Goal: Register for event/course

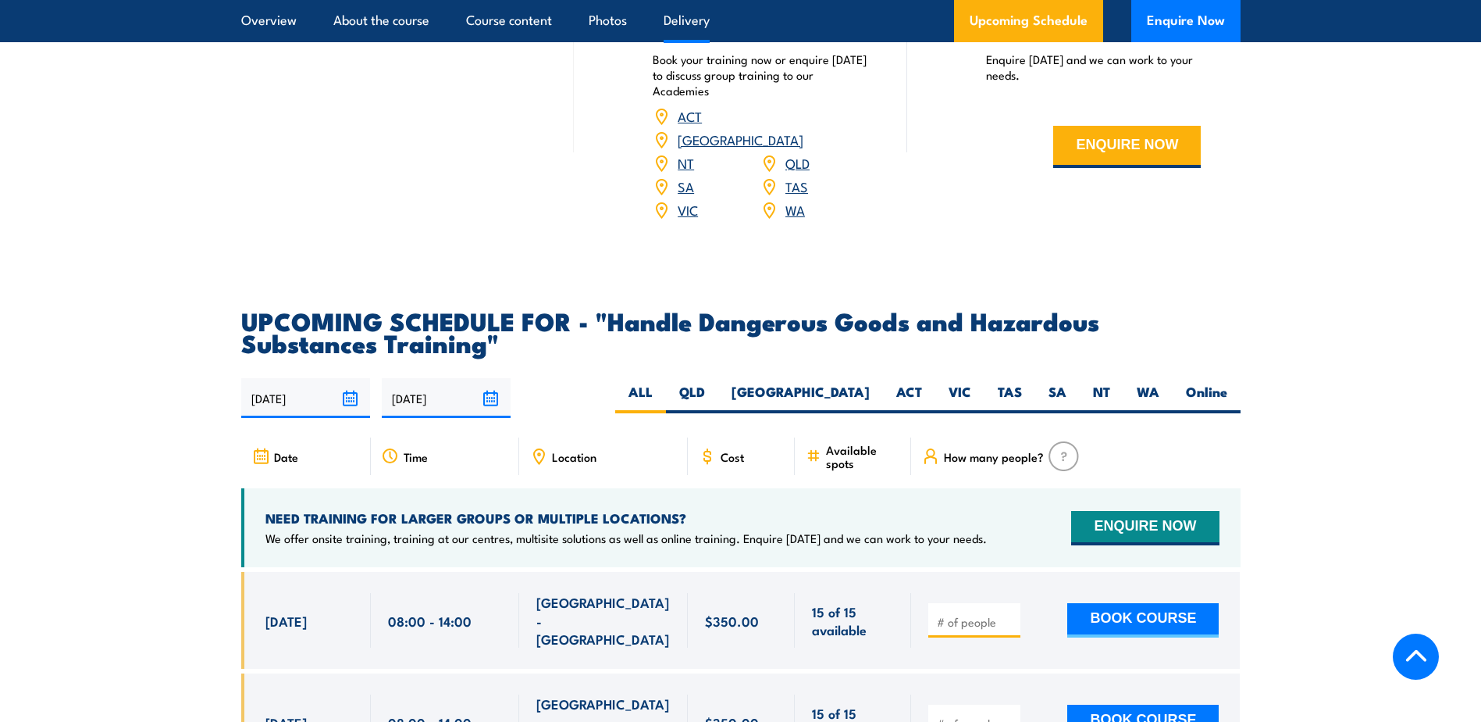
scroll to position [2264, 0]
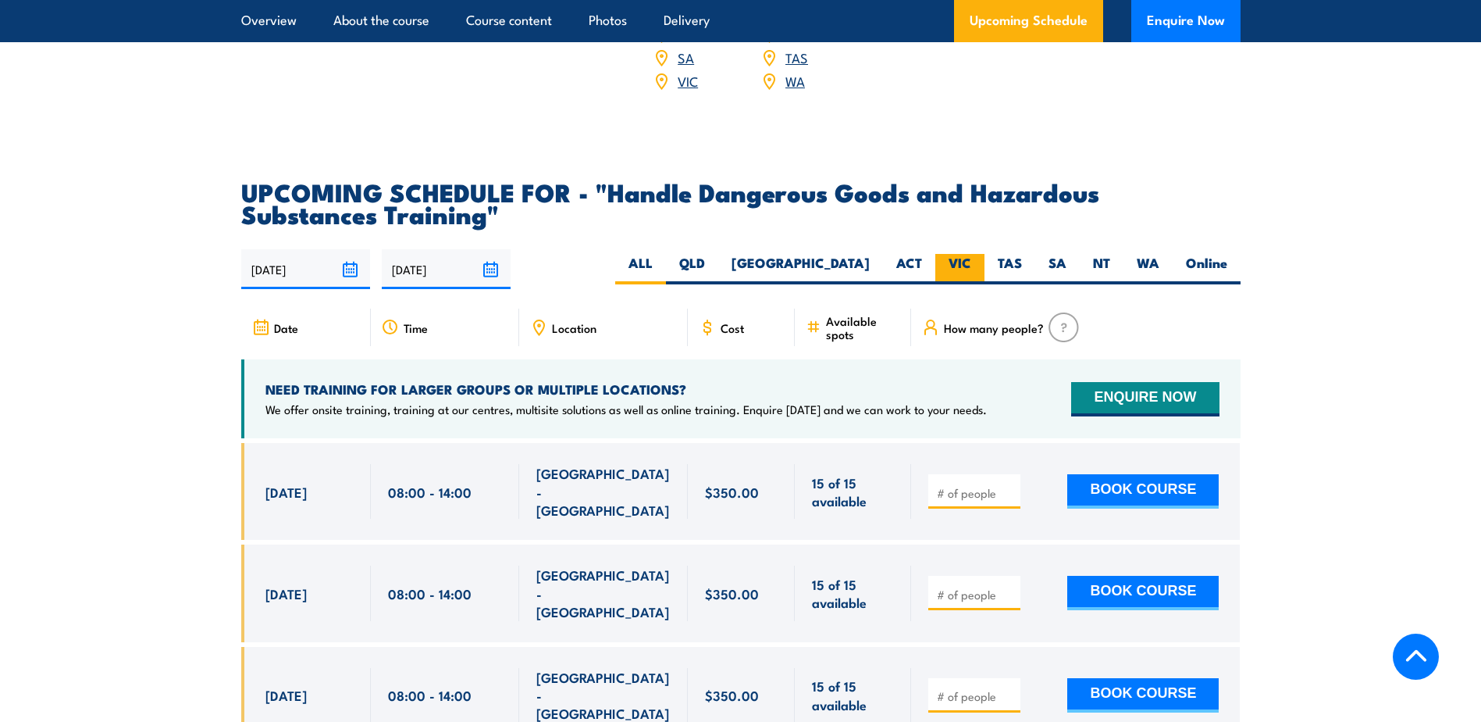
click at [960, 273] on label "VIC" at bounding box center [959, 269] width 49 height 30
click at [971, 264] on input "VIC" at bounding box center [976, 259] width 10 height 10
radio input "true"
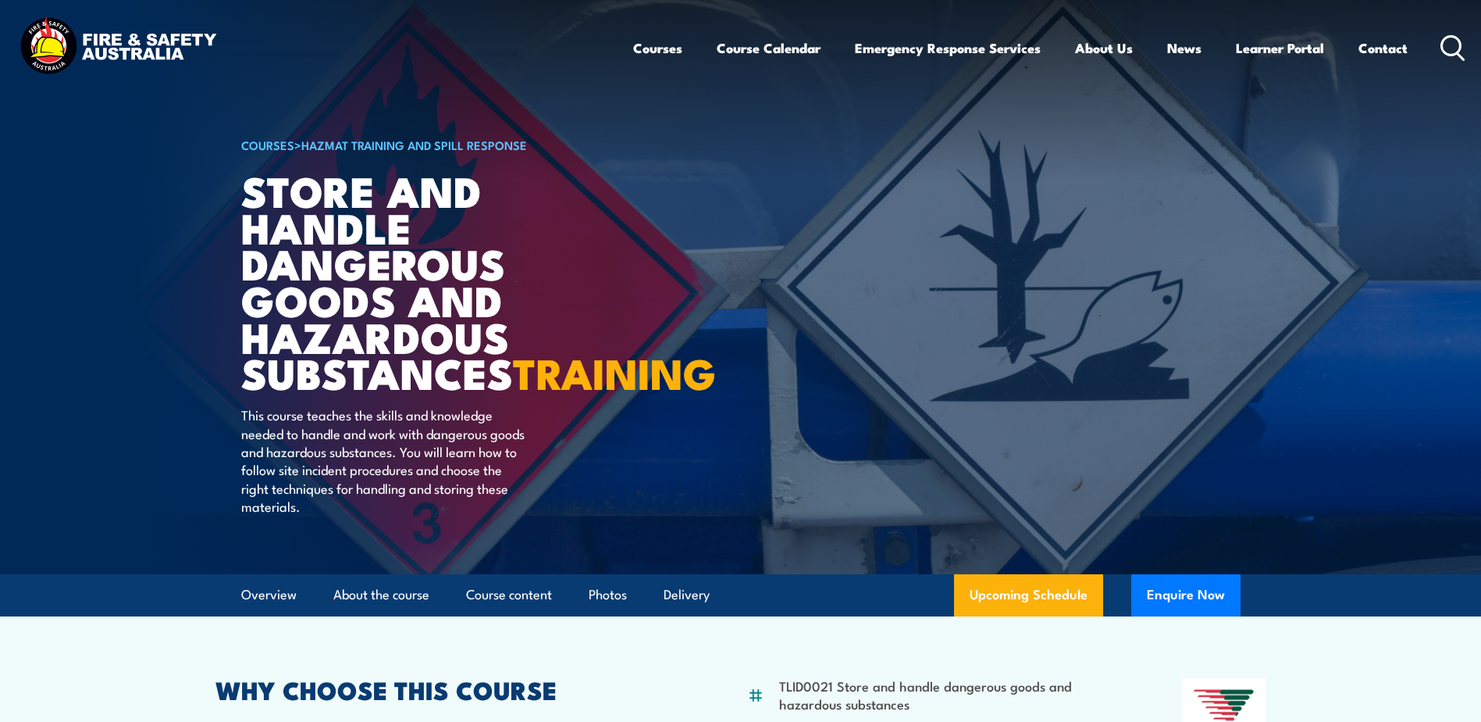
click at [1035, 368] on article "COURSES > HAZMAT Training and Spill Response Store And Handle Dangerous Goods a…" at bounding box center [740, 287] width 999 height 574
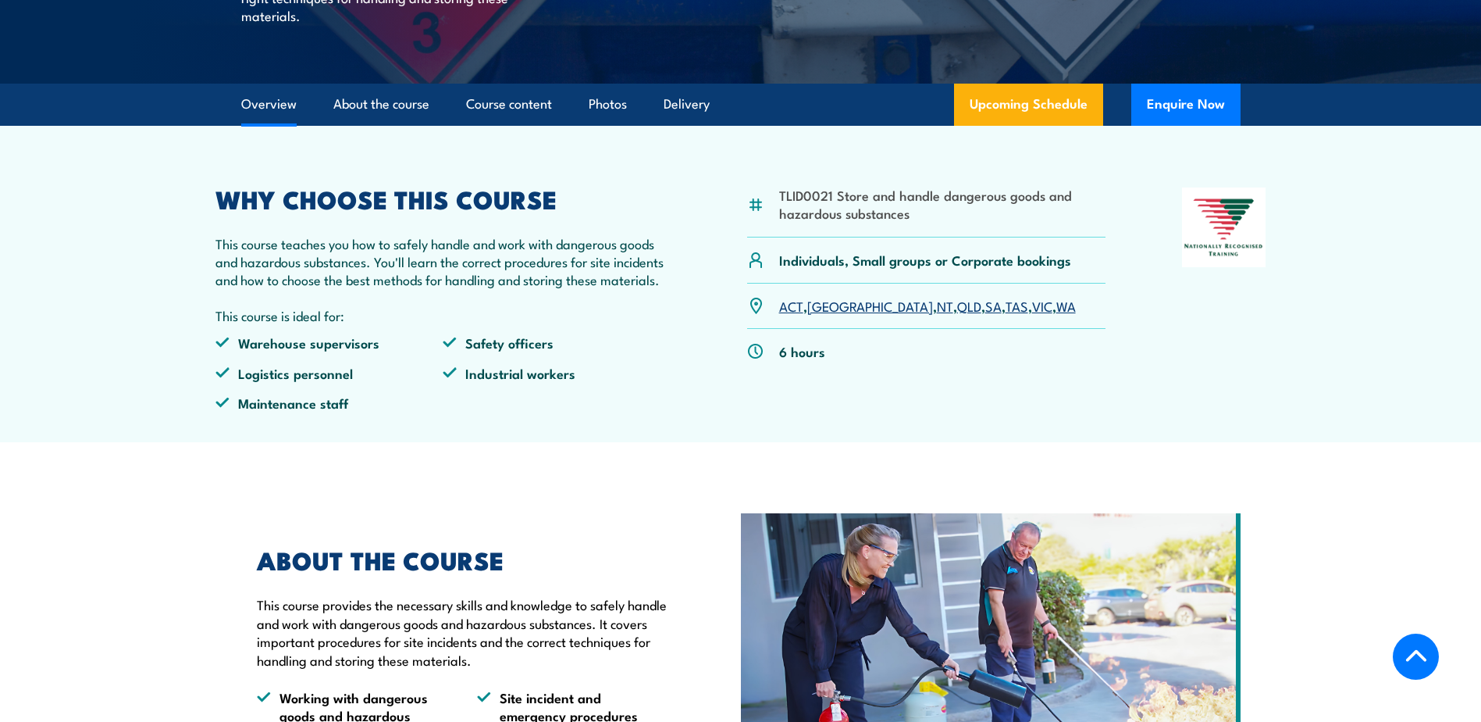
scroll to position [547, 0]
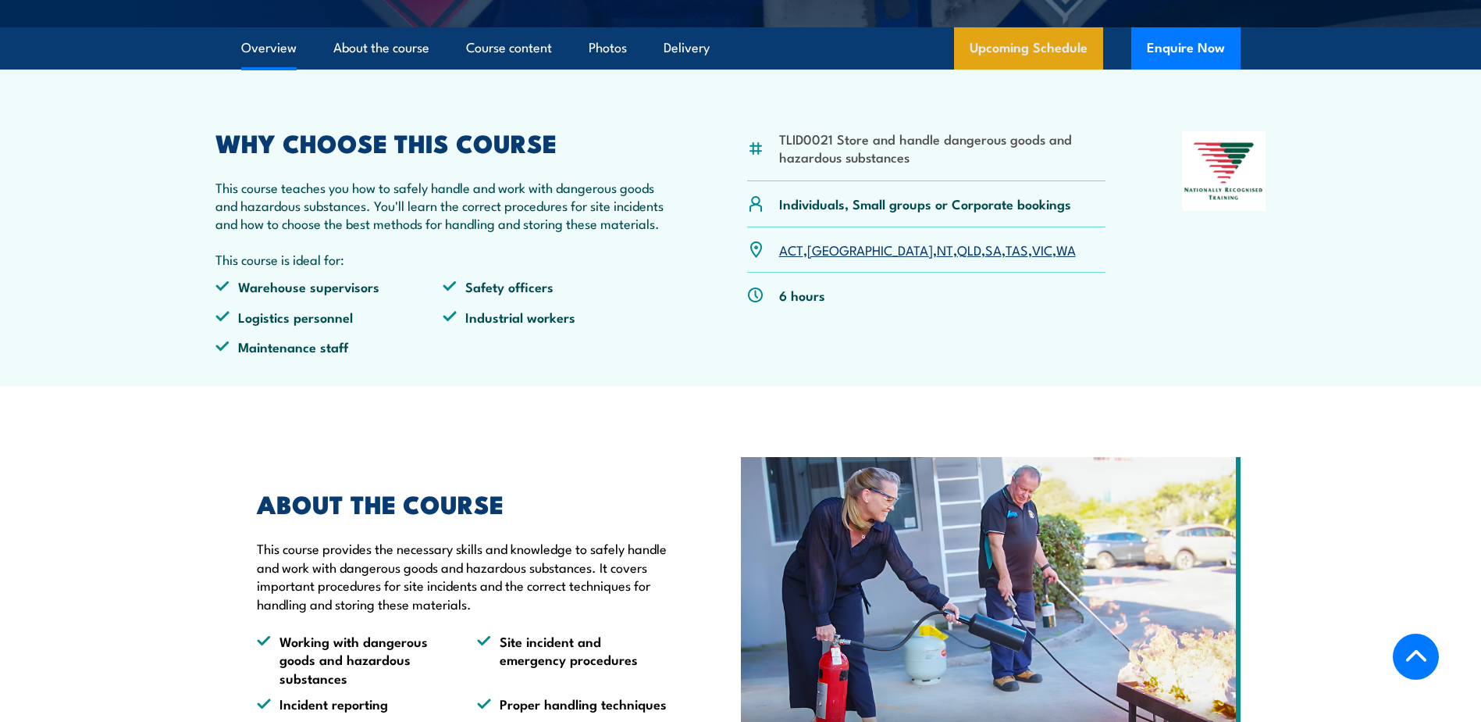
click at [1019, 69] on link "Upcoming Schedule" at bounding box center [1028, 48] width 149 height 42
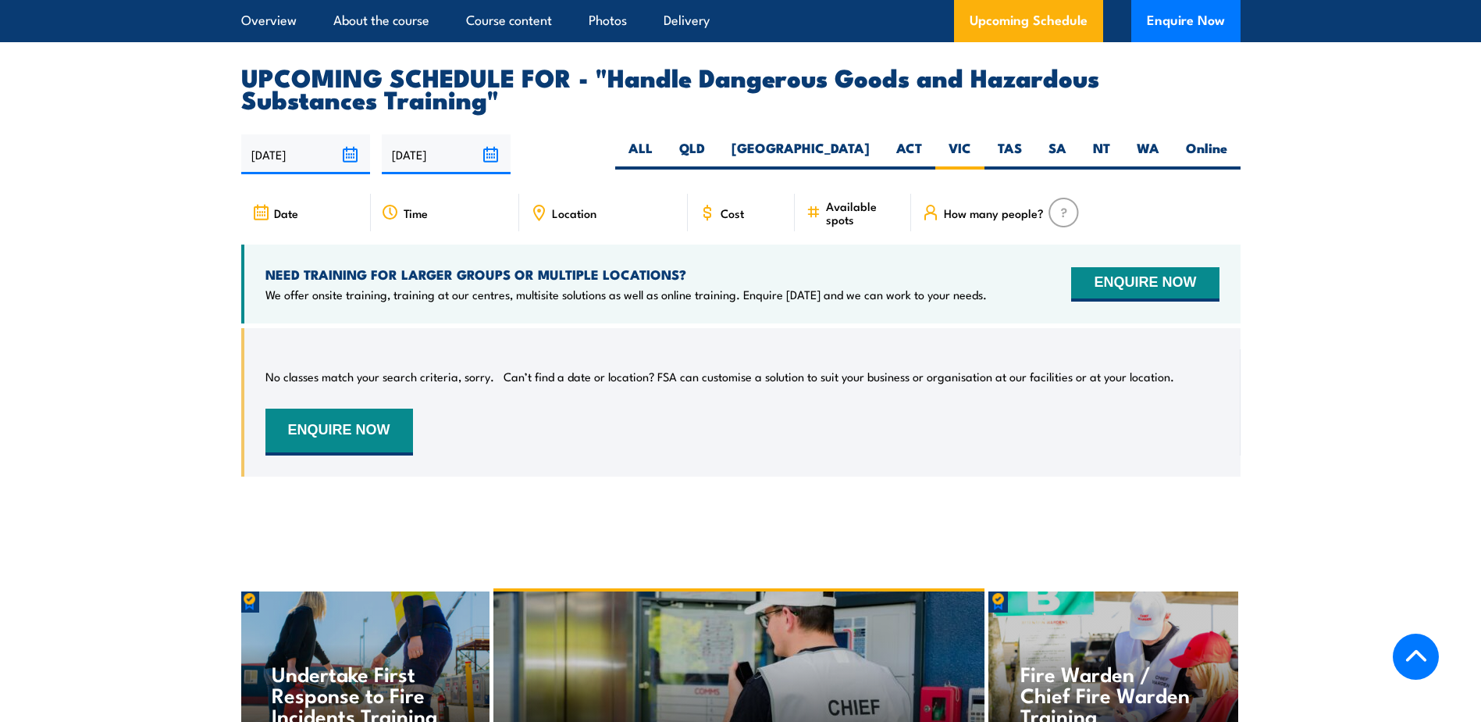
scroll to position [2380, 0]
click at [718, 166] on label "QLD" at bounding box center [692, 153] width 52 height 30
click at [715, 148] on input "QLD" at bounding box center [710, 143] width 10 height 10
radio input "true"
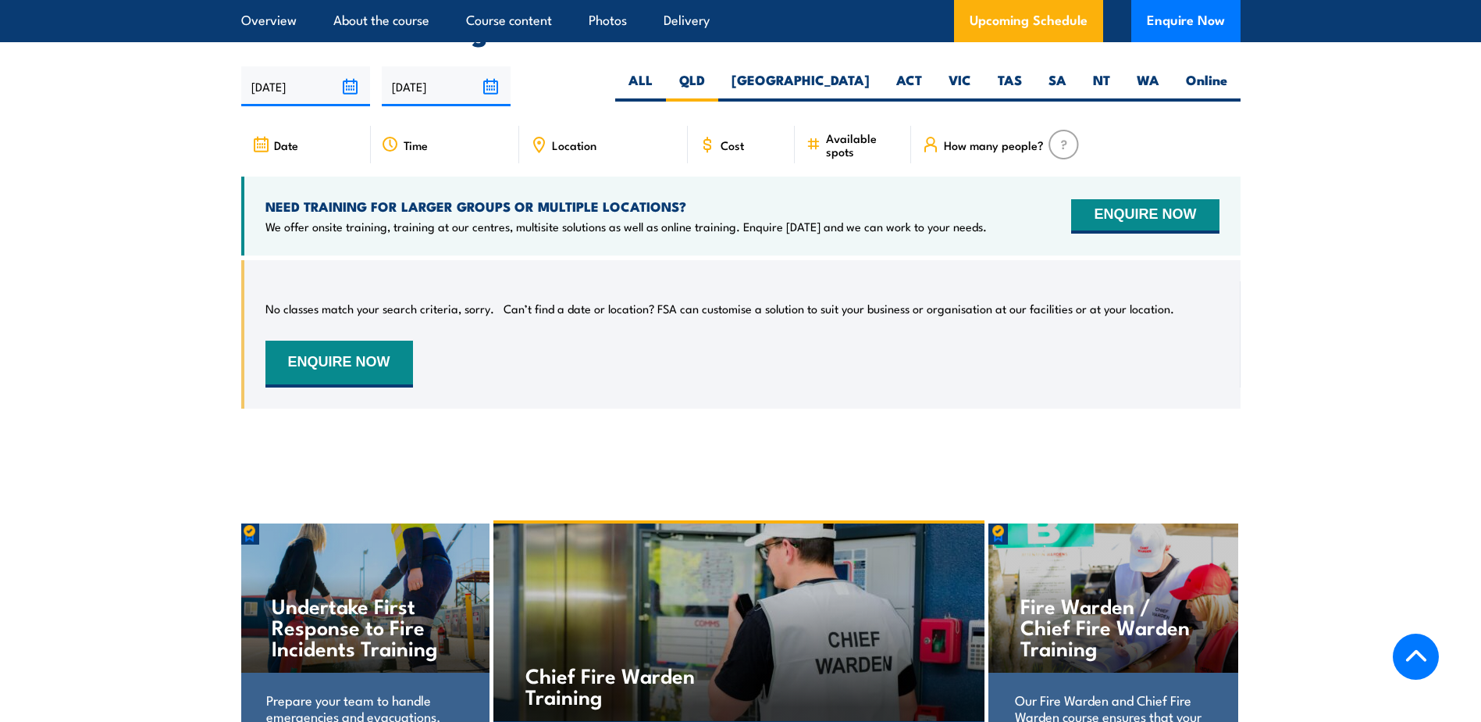
scroll to position [2458, 0]
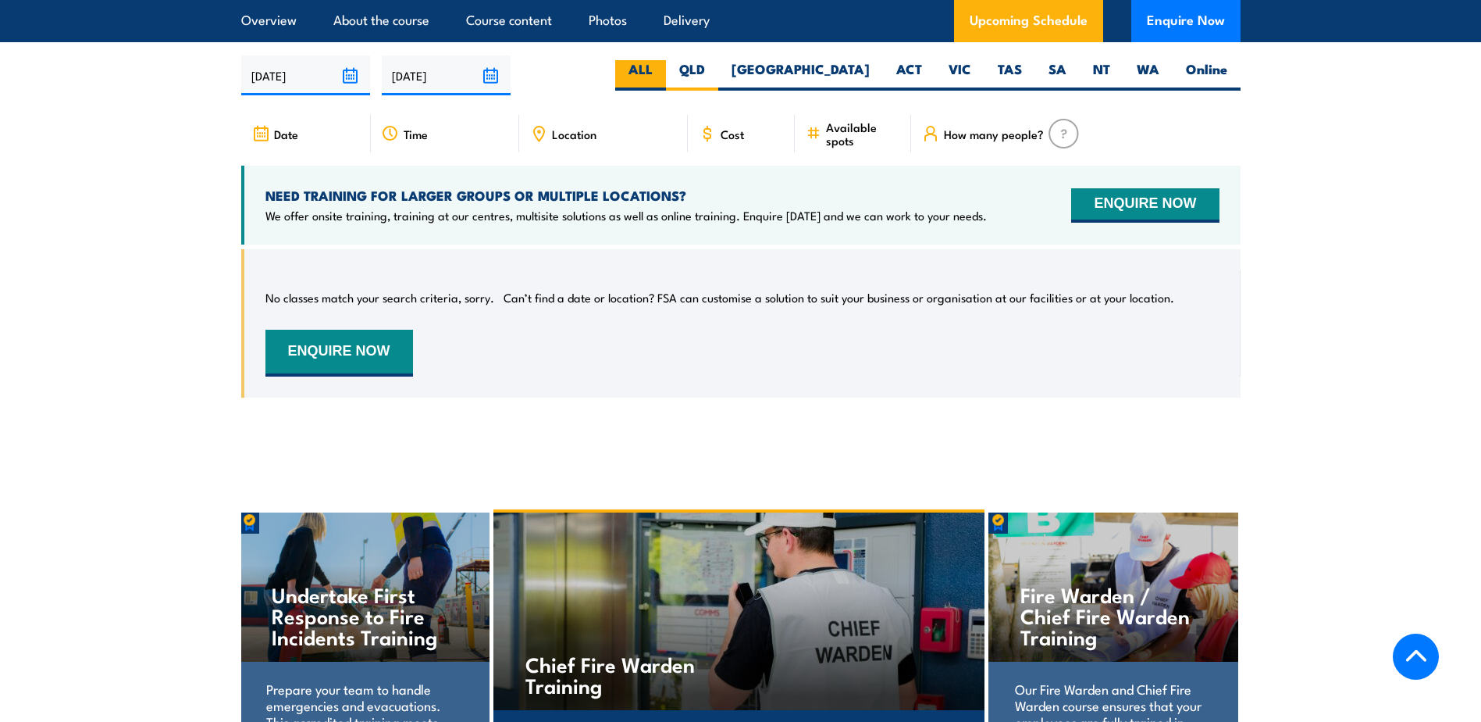
click at [666, 84] on label "ALL" at bounding box center [640, 75] width 51 height 30
click at [663, 70] on input "ALL" at bounding box center [658, 65] width 10 height 10
radio input "true"
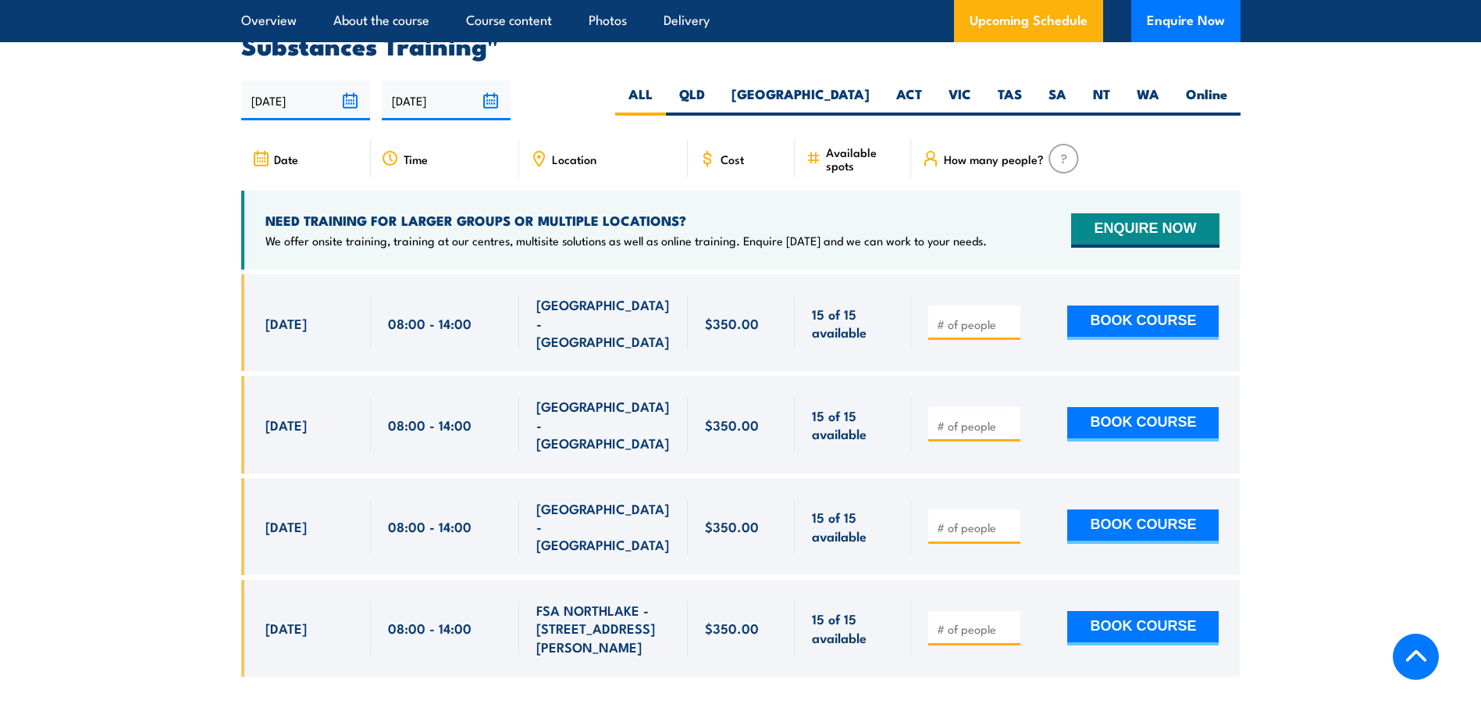
scroll to position [2458, 0]
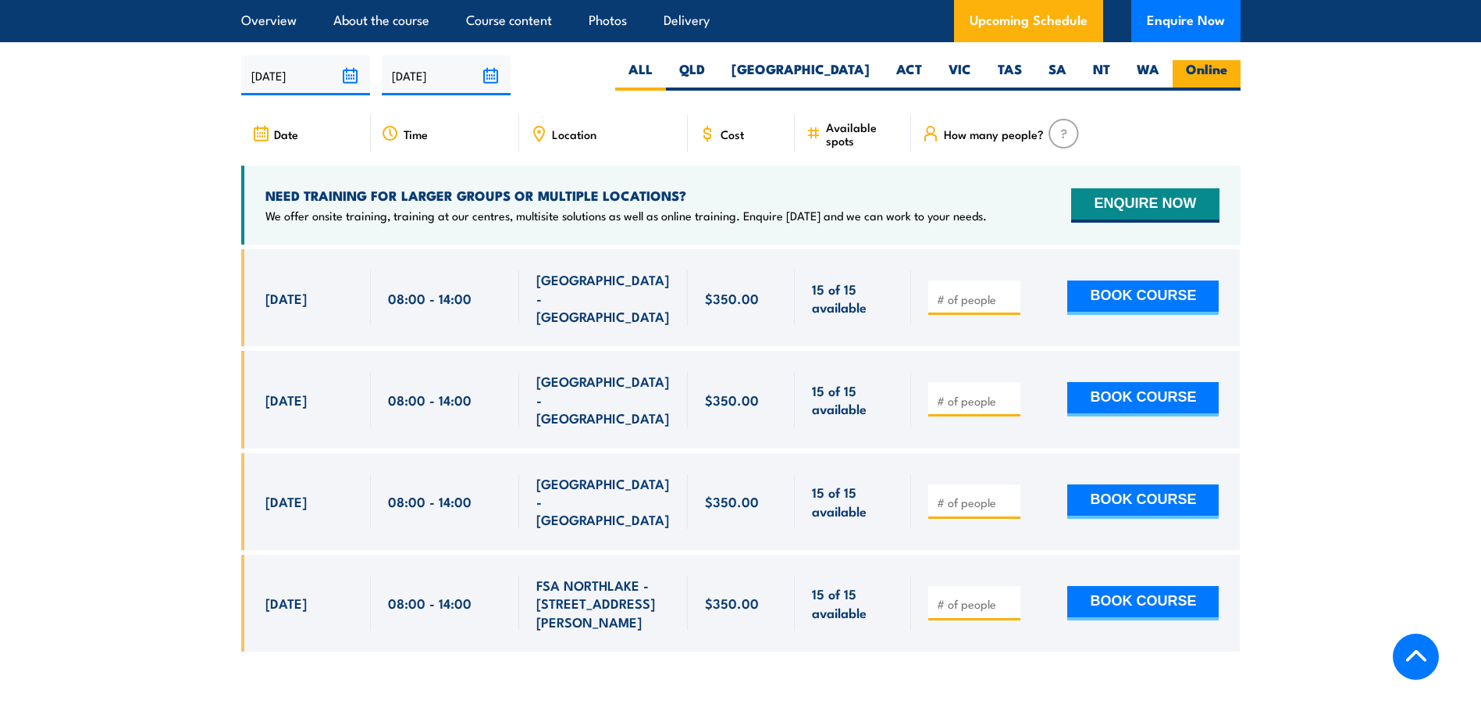
click at [1206, 79] on label "Online" at bounding box center [1207, 75] width 68 height 30
click at [1227, 70] on input "Online" at bounding box center [1232, 65] width 10 height 10
radio input "true"
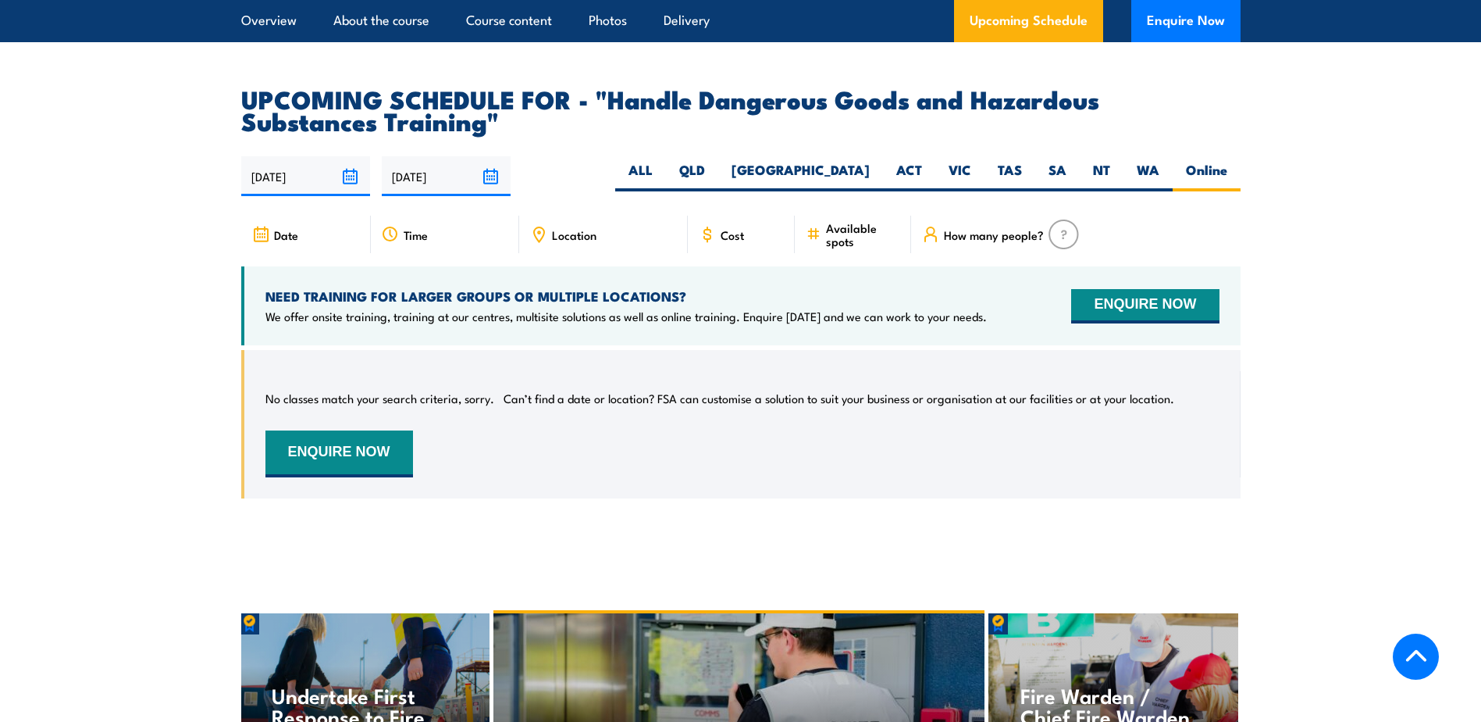
scroll to position [2458, 0]
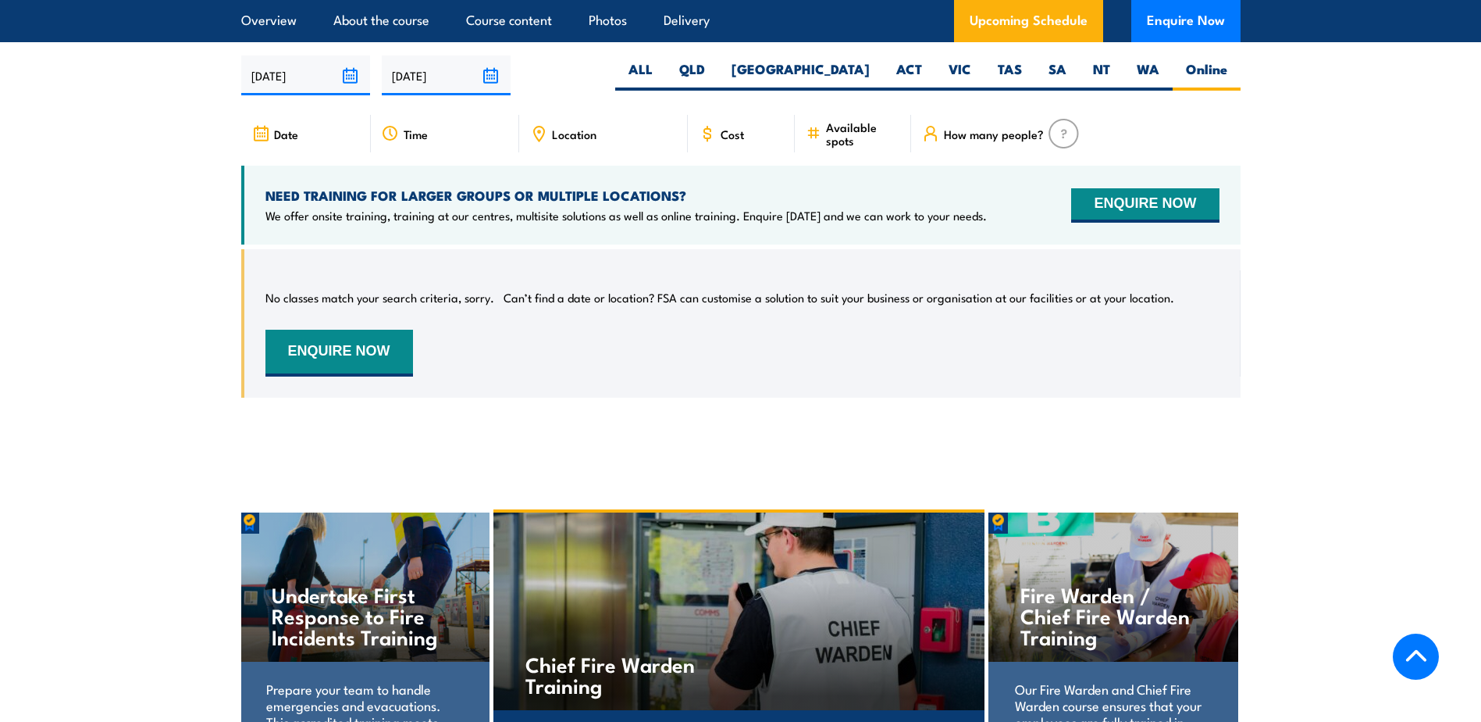
click at [847, 144] on span "Available spots" at bounding box center [863, 133] width 74 height 27
click at [1067, 146] on img at bounding box center [1064, 134] width 30 height 30
click at [885, 136] on span "Available spots" at bounding box center [863, 133] width 74 height 27
click at [757, 146] on div "Cost" at bounding box center [742, 133] width 108 height 37
click at [373, 152] on div "Time" at bounding box center [445, 133] width 148 height 37
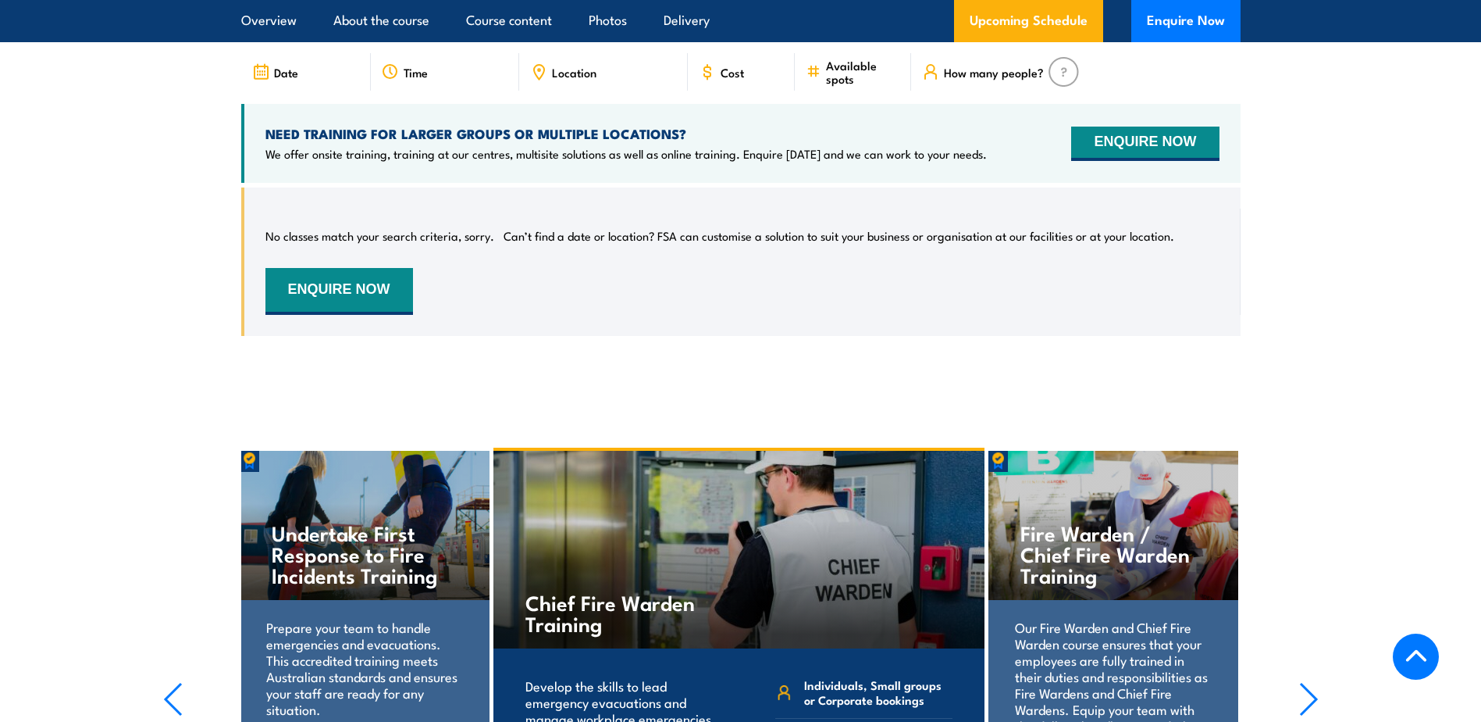
scroll to position [2442, 0]
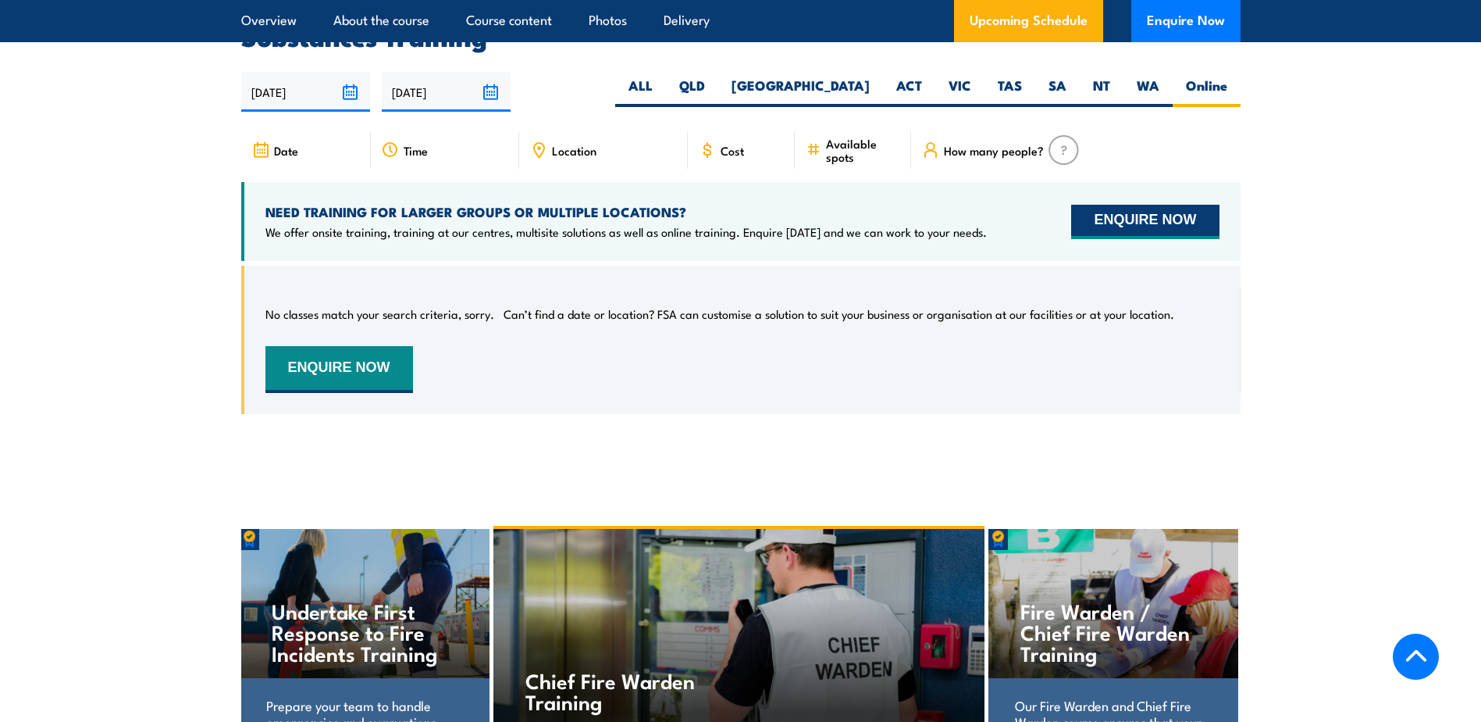
click at [1100, 239] on button "ENQUIRE NOW" at bounding box center [1145, 222] width 148 height 34
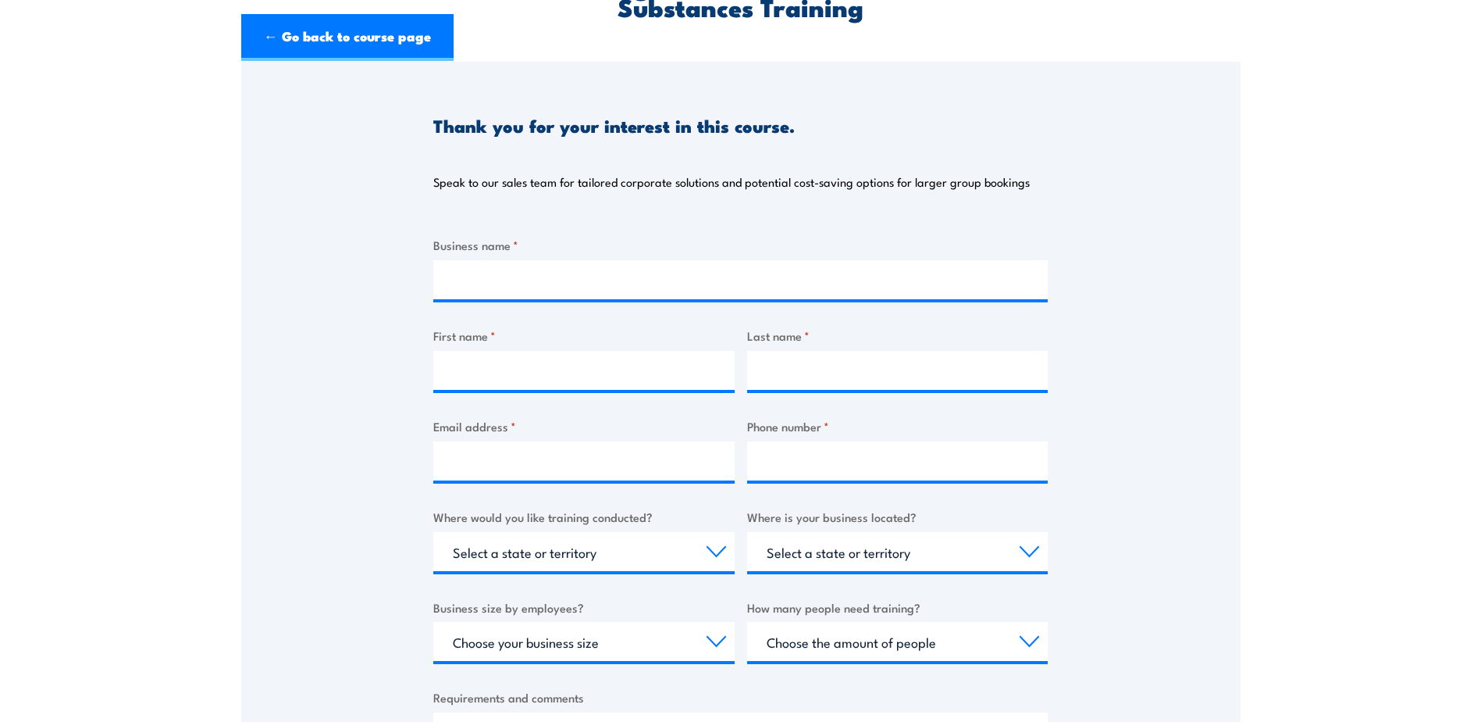
scroll to position [234, 0]
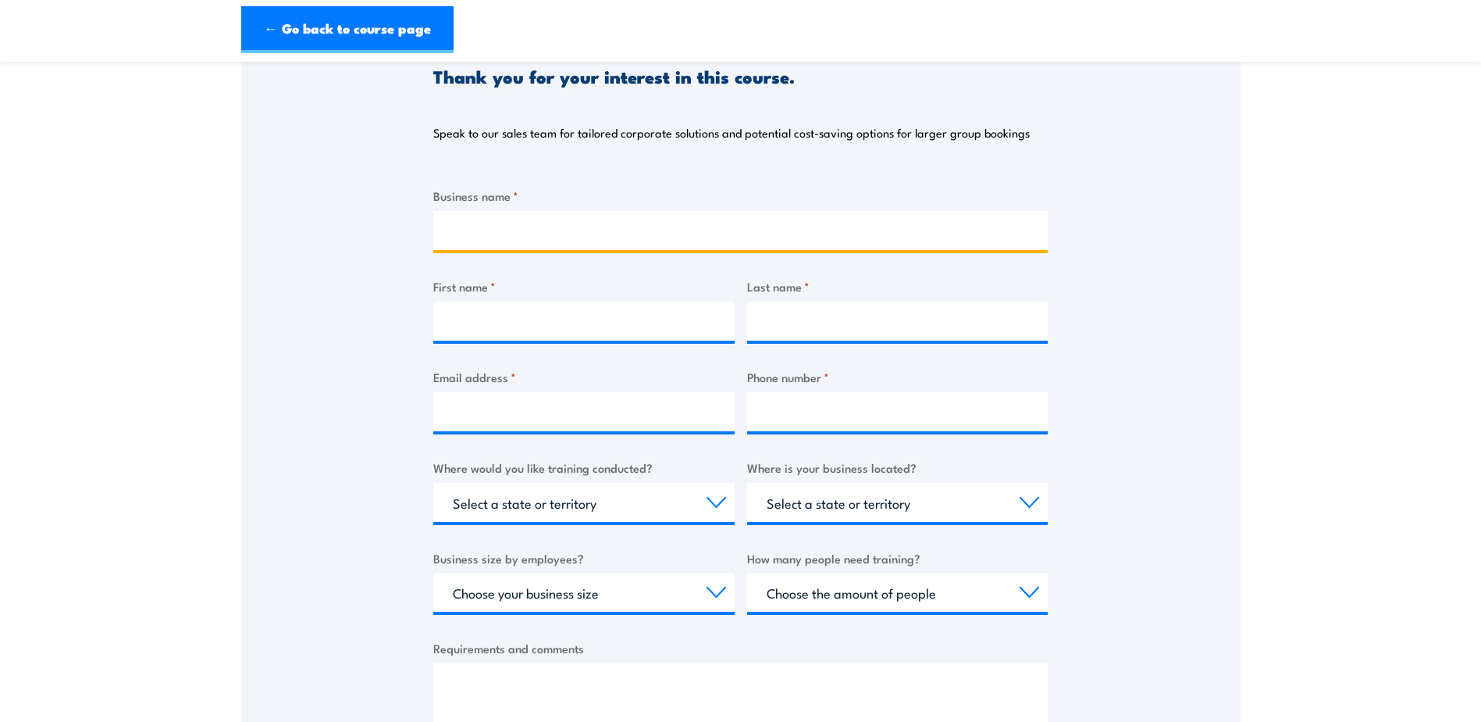
click at [542, 226] on input "Business name *" at bounding box center [740, 230] width 615 height 39
click at [715, 232] on input "Whites" at bounding box center [740, 230] width 615 height 39
type input "Whites"
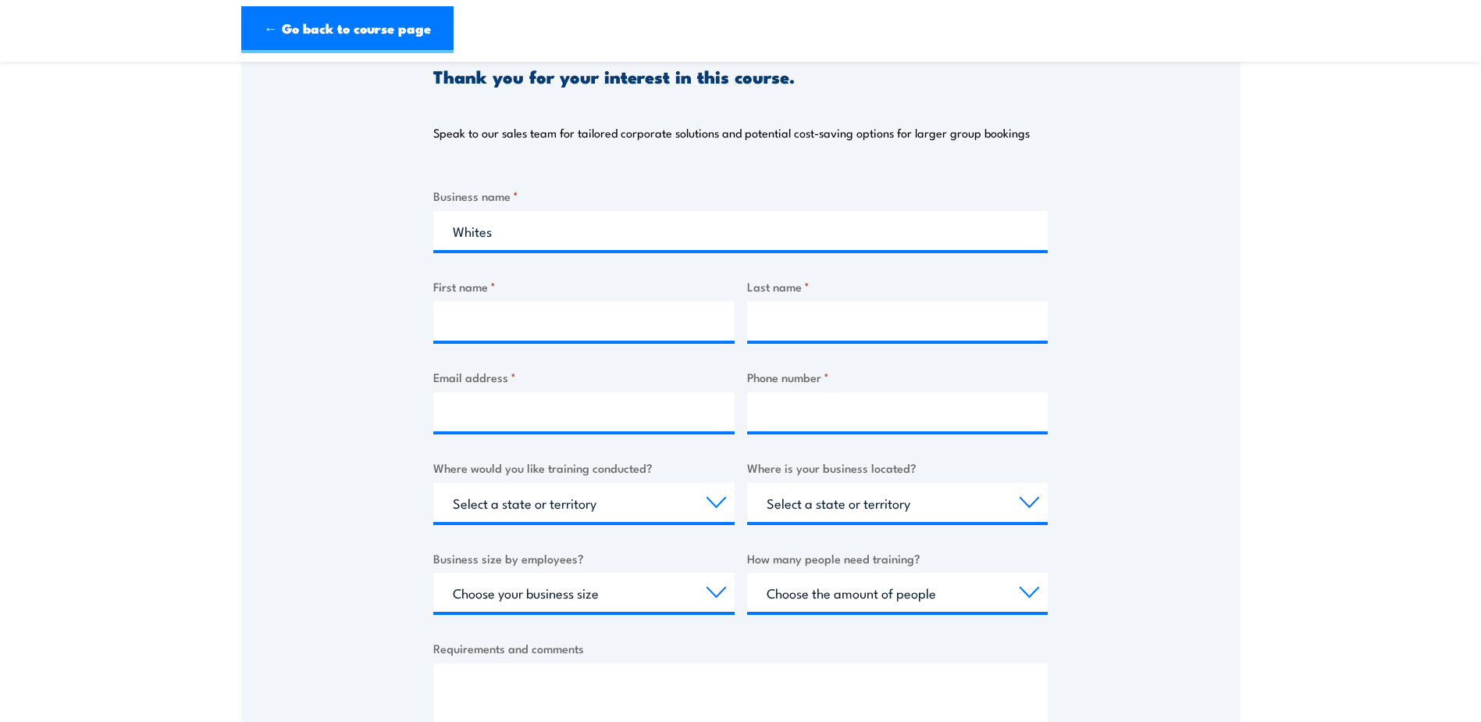
click at [857, 298] on div "Last name *" at bounding box center [897, 308] width 301 height 63
click at [524, 306] on input "First name *" at bounding box center [583, 320] width 301 height 39
type input "[PERSON_NAME]"
click at [811, 326] on input "Last name *" at bounding box center [897, 320] width 301 height 39
type input "[PERSON_NAME]"
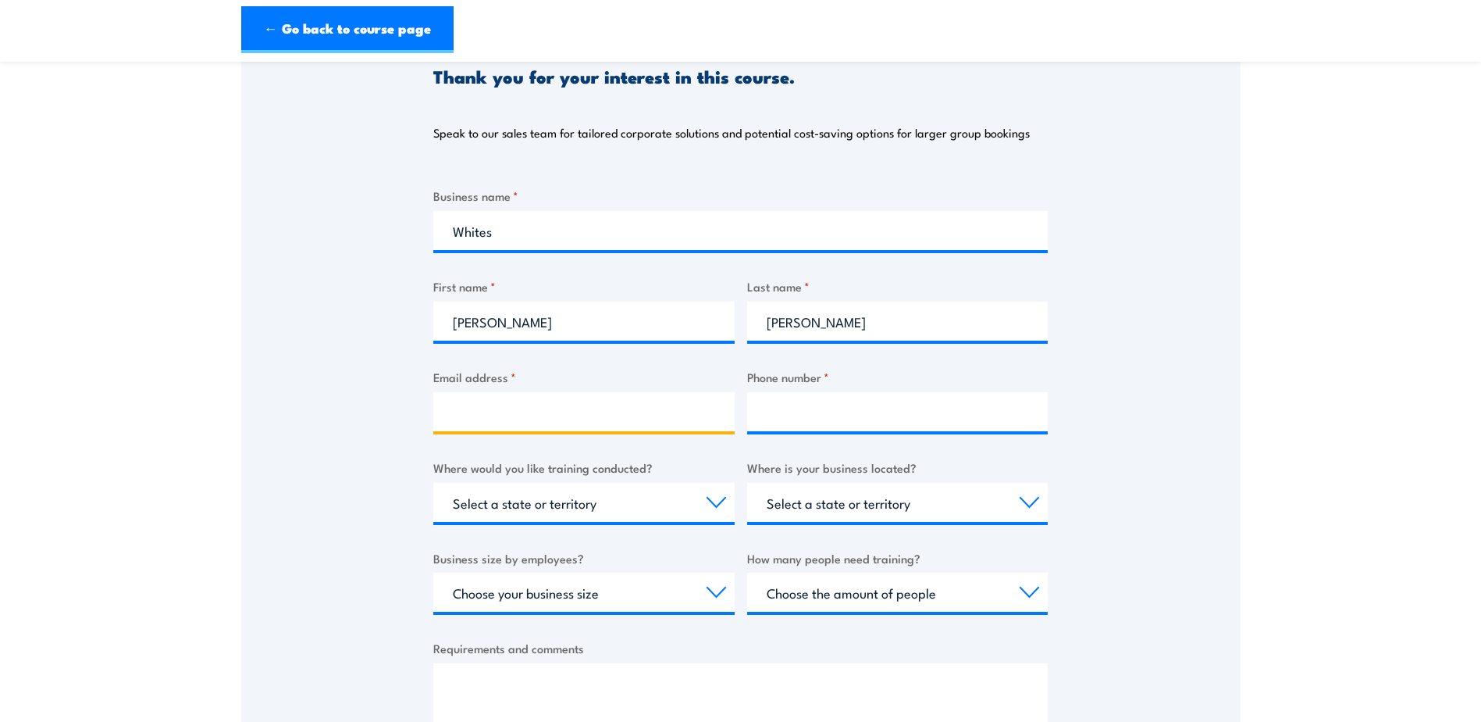
click at [483, 409] on input "Email address *" at bounding box center [583, 411] width 301 height 39
type input "[EMAIL_ADDRESS][DOMAIN_NAME]"
type input "0387206000"
type input "[EMAIL_ADDRESS][DOMAIN_NAME]"
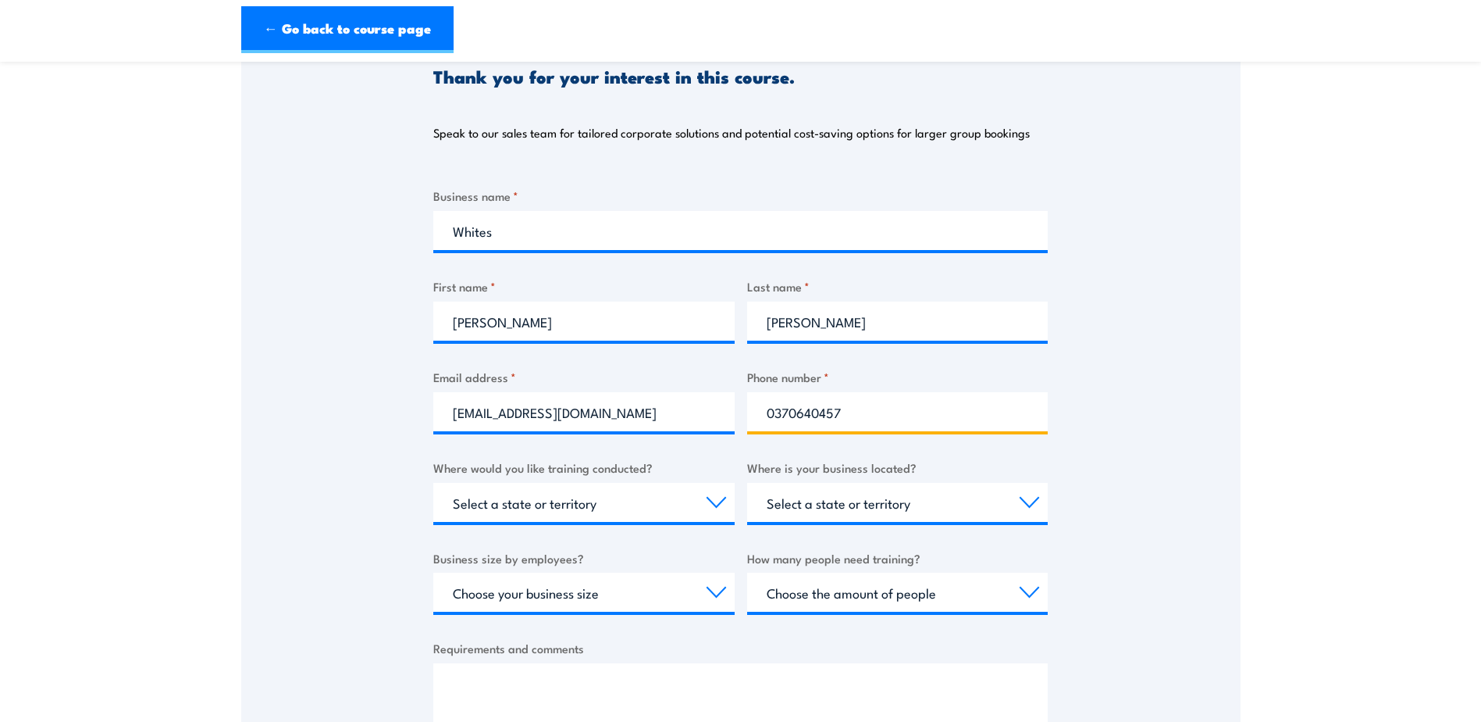
type input "0370640457"
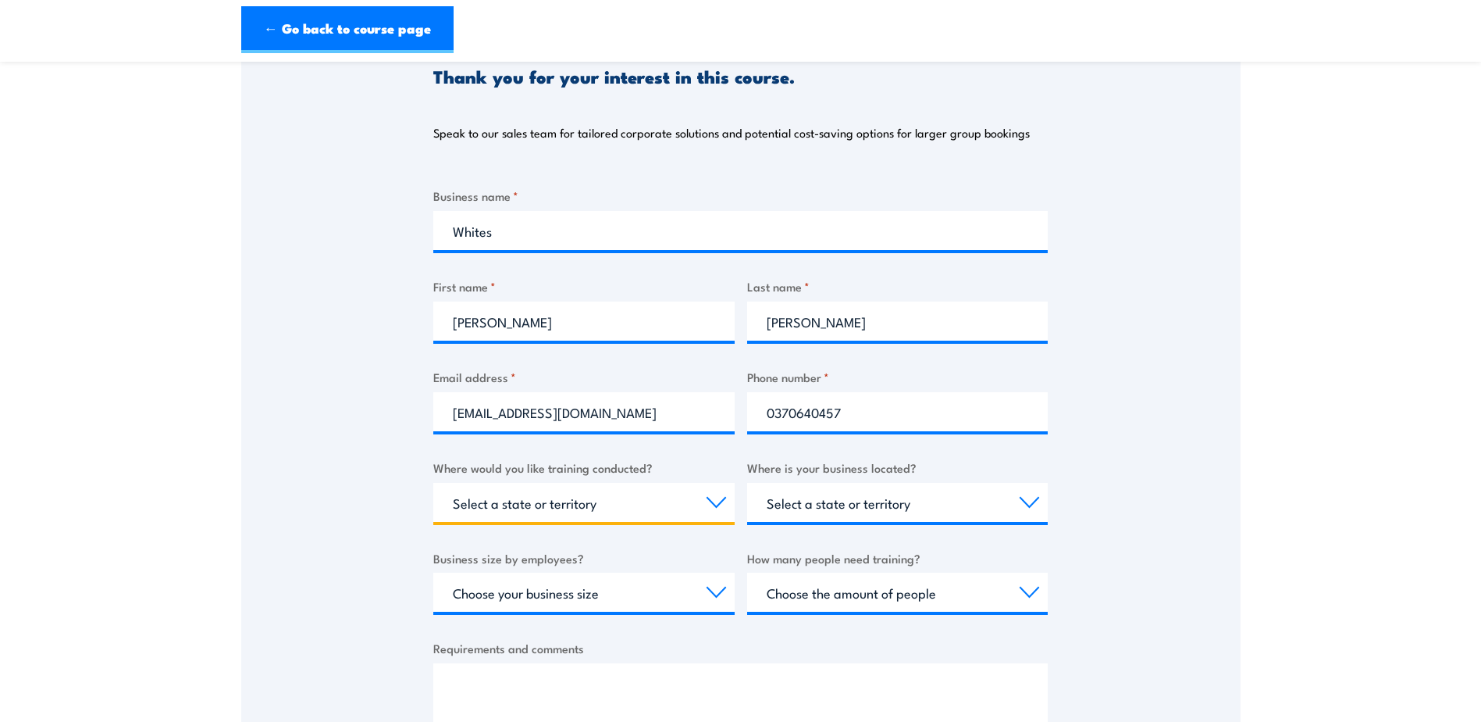
click at [664, 493] on select "Select a state or territory Nationally - multiple locations [GEOGRAPHIC_DATA] […" at bounding box center [583, 502] width 301 height 39
click at [646, 493] on select "Select a state or territory Nationally - multiple locations [GEOGRAPHIC_DATA] […" at bounding box center [583, 502] width 301 height 39
click at [654, 497] on select "Select a state or territory Nationally - multiple locations [GEOGRAPHIC_DATA] […" at bounding box center [583, 502] width 301 height 39
select select "VIC"
click at [433, 483] on select "Select a state or territory Nationally - multiple locations [GEOGRAPHIC_DATA] […" at bounding box center [583, 502] width 301 height 39
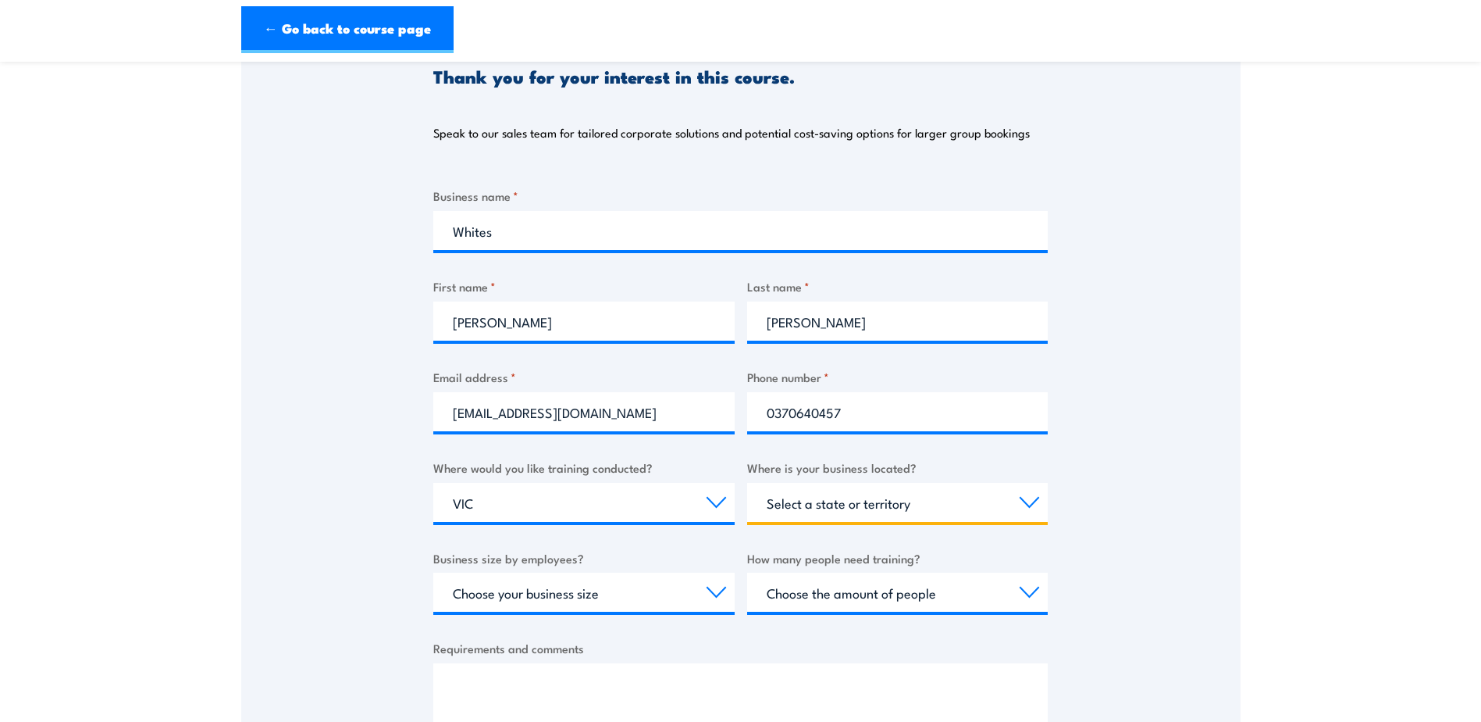
click at [958, 491] on select "Select a state or territory [GEOGRAPHIC_DATA] [GEOGRAPHIC_DATA] [GEOGRAPHIC_DAT…" at bounding box center [897, 502] width 301 height 39
click at [942, 496] on select "Select a state or territory [GEOGRAPHIC_DATA] [GEOGRAPHIC_DATA] [GEOGRAPHIC_DAT…" at bounding box center [897, 502] width 301 height 39
select select "VIC"
click at [747, 483] on select "Select a state or territory [GEOGRAPHIC_DATA] [GEOGRAPHIC_DATA] [GEOGRAPHIC_DAT…" at bounding box center [897, 502] width 301 height 39
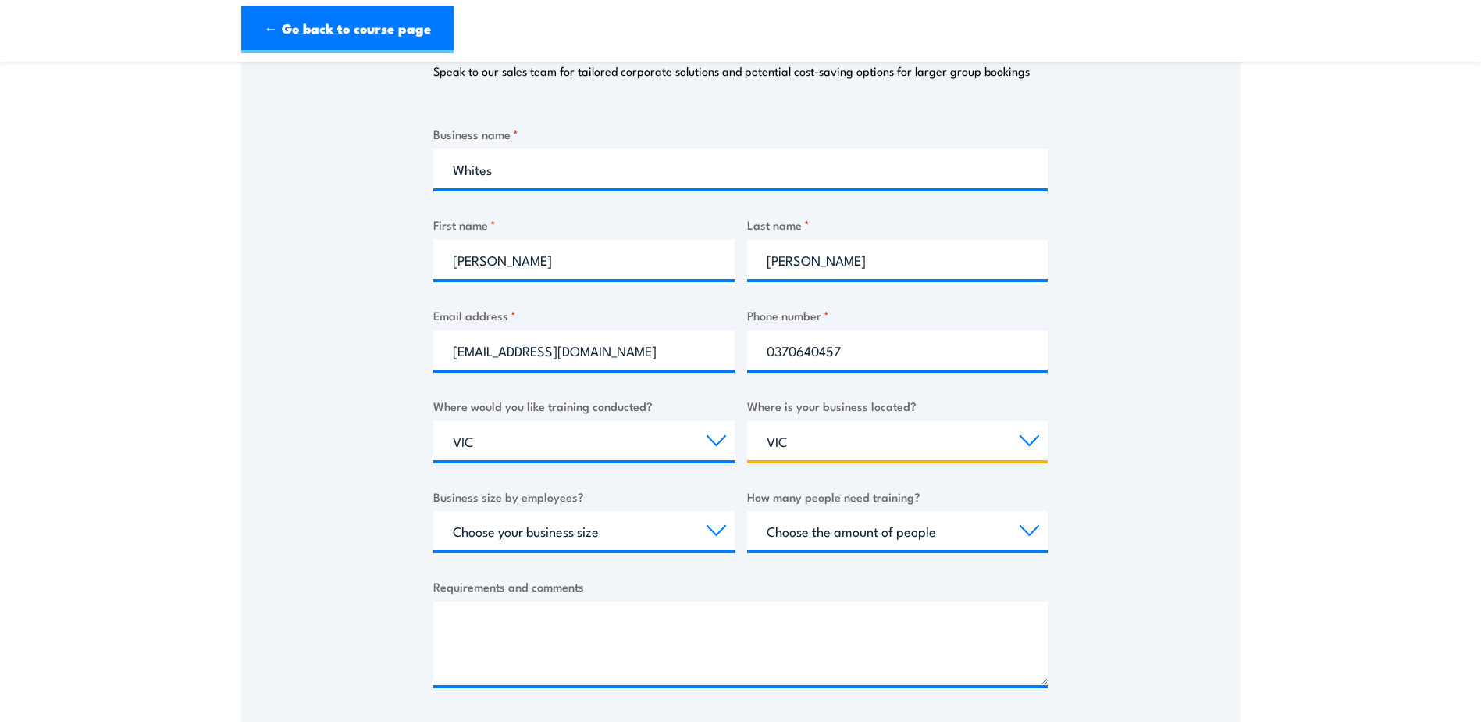
scroll to position [390, 0]
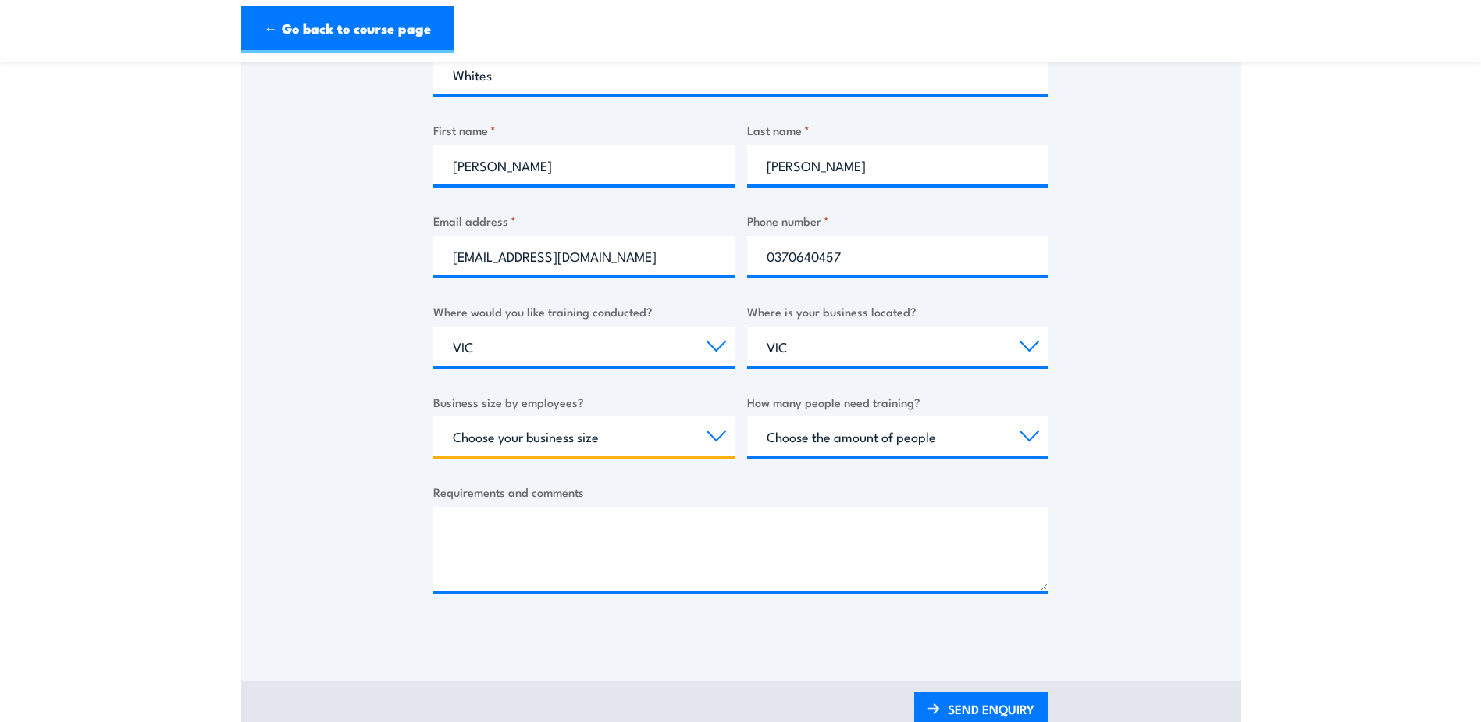
click at [635, 430] on select "Choose your business size 1 to 19 20 to 199 200+" at bounding box center [583, 435] width 301 height 39
select select "20 to 199"
click at [433, 416] on select "Choose your business size 1 to 19 20 to 199 200+" at bounding box center [583, 435] width 301 height 39
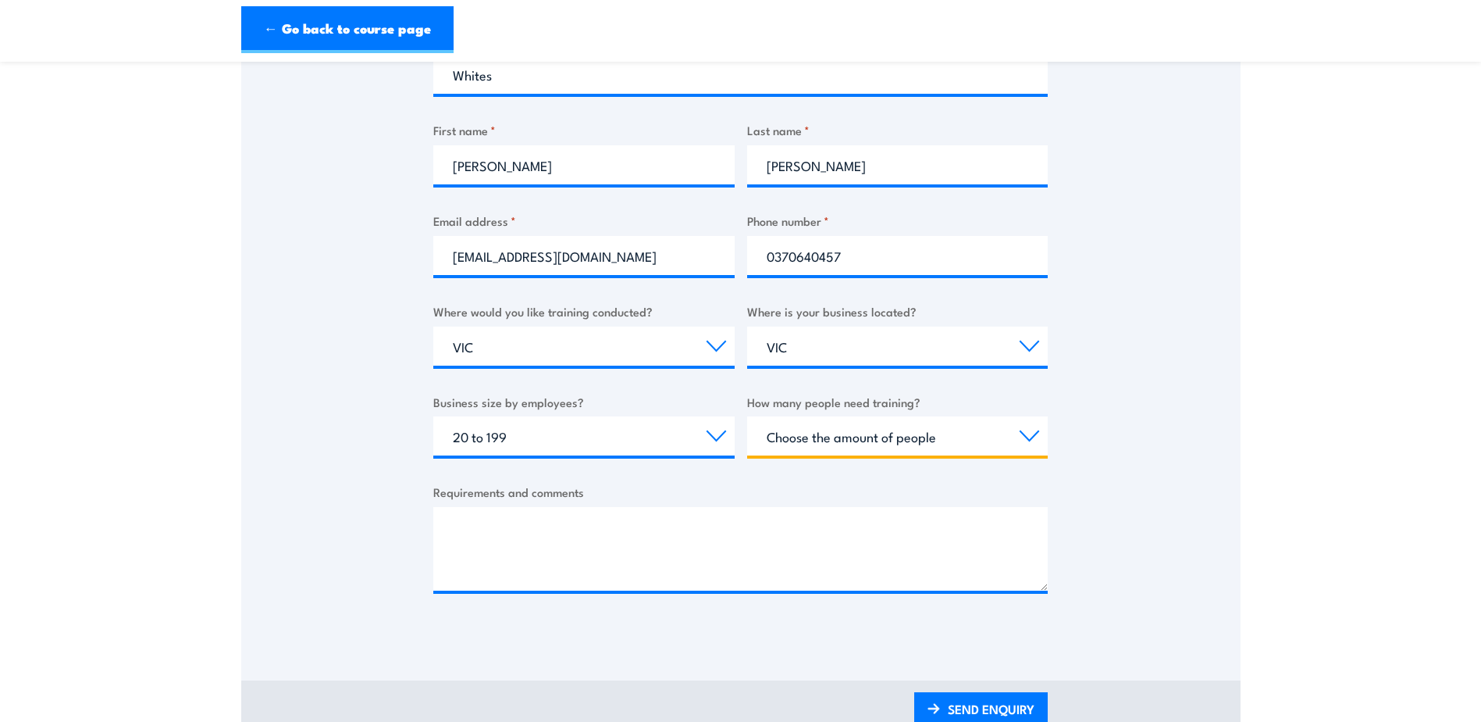
click at [867, 444] on select "Choose the amount of people 1 to 4 5 to 19 20+" at bounding box center [897, 435] width 301 height 39
select select "20+"
click at [747, 416] on select "Choose the amount of people 1 to 4 5 to 19 20+" at bounding box center [897, 435] width 301 height 39
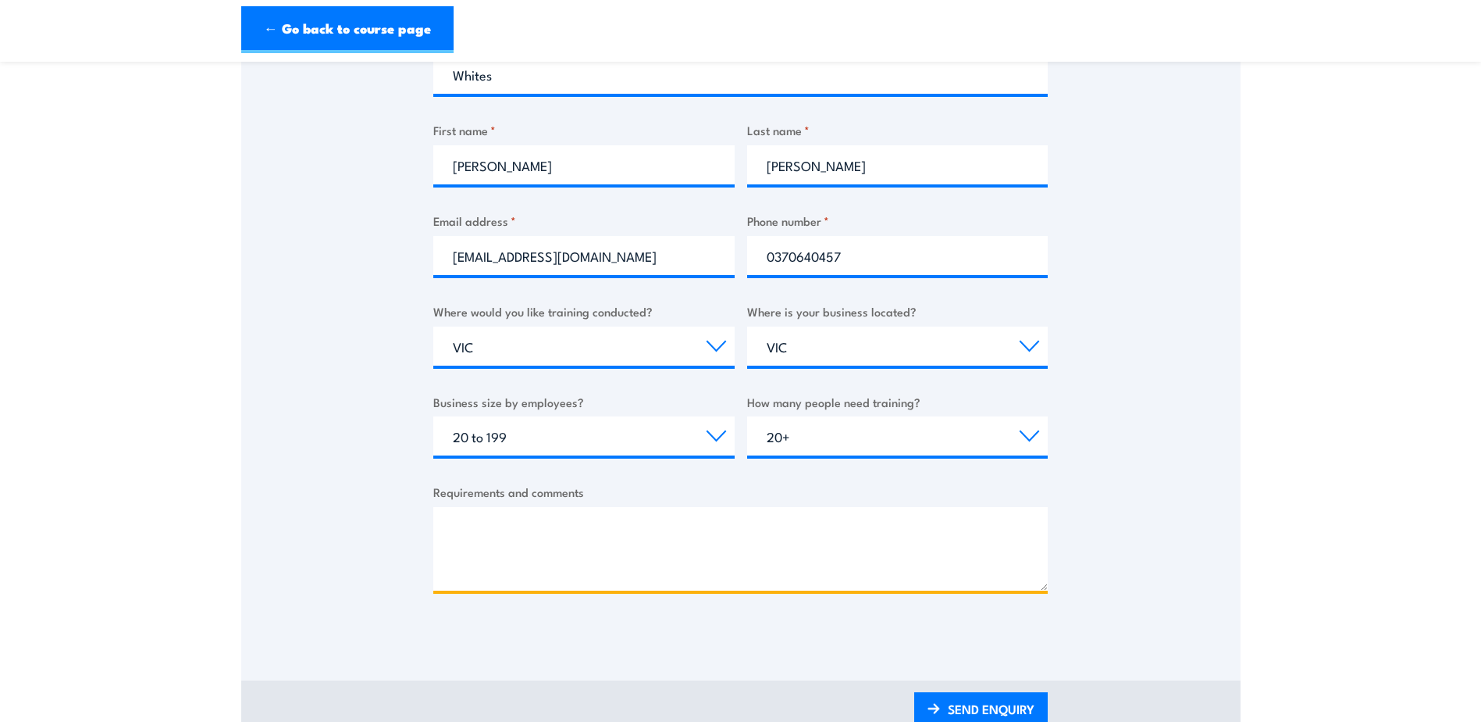
click at [544, 518] on textarea "Requirements and comments" at bounding box center [740, 549] width 615 height 84
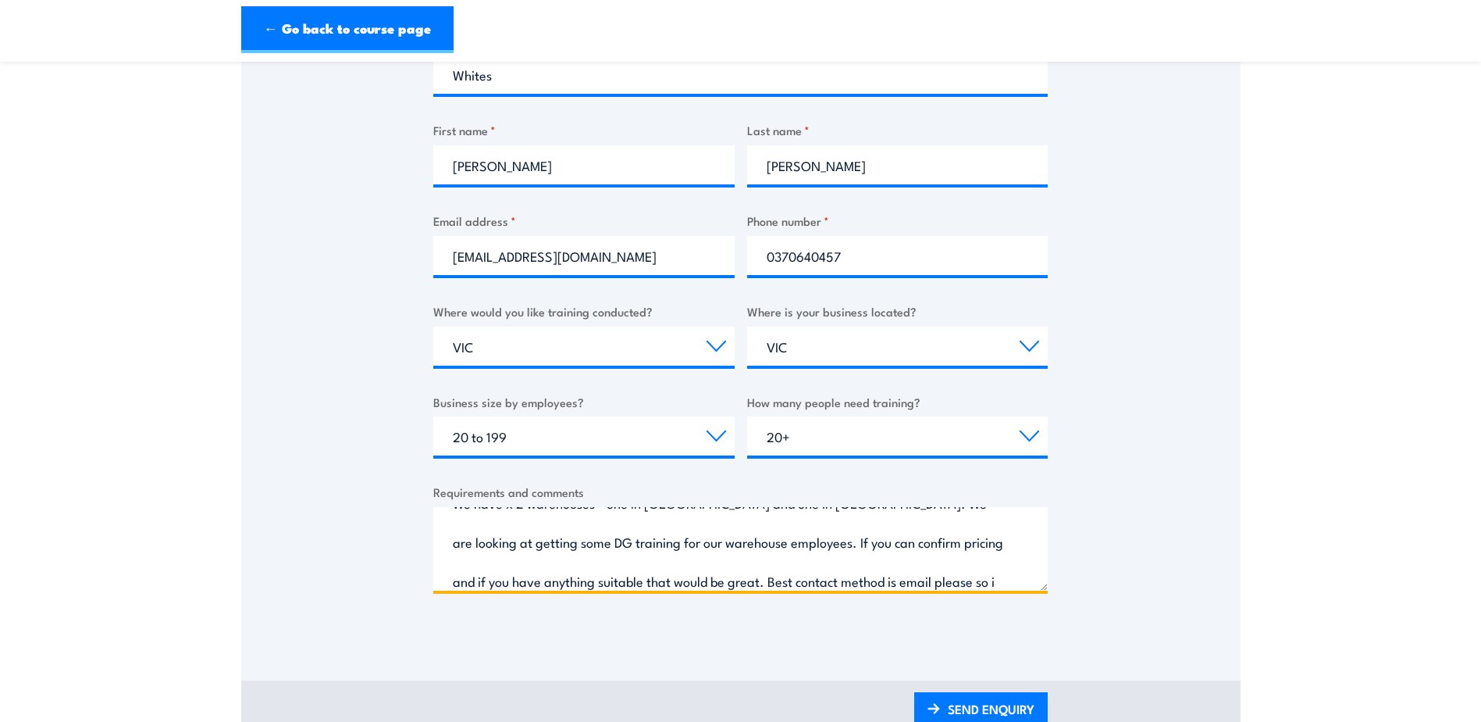
scroll to position [63, 0]
type textarea "We have x 2 warehouses - one in [GEOGRAPHIC_DATA] and one in [GEOGRAPHIC_DATA].…"
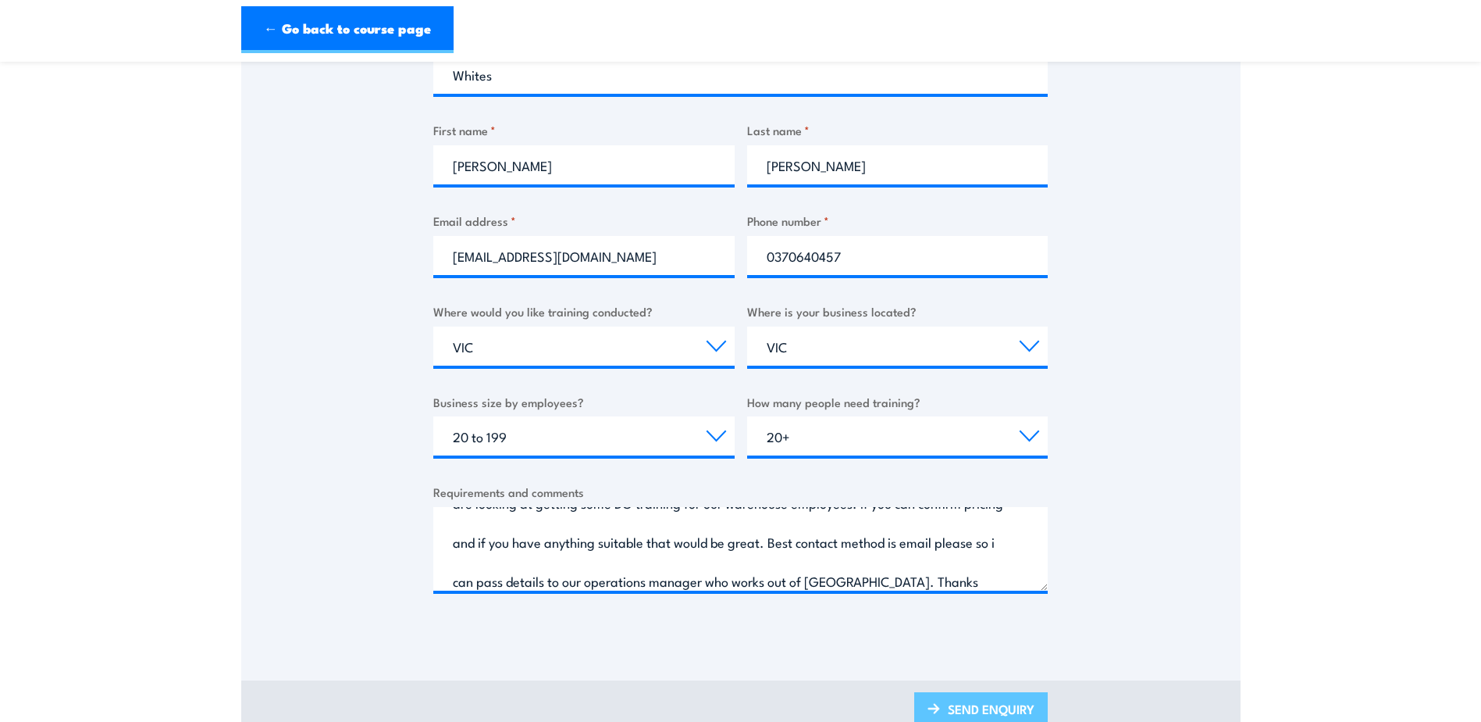
click at [1006, 706] on link "SEND ENQUIRY" at bounding box center [981, 710] width 134 height 37
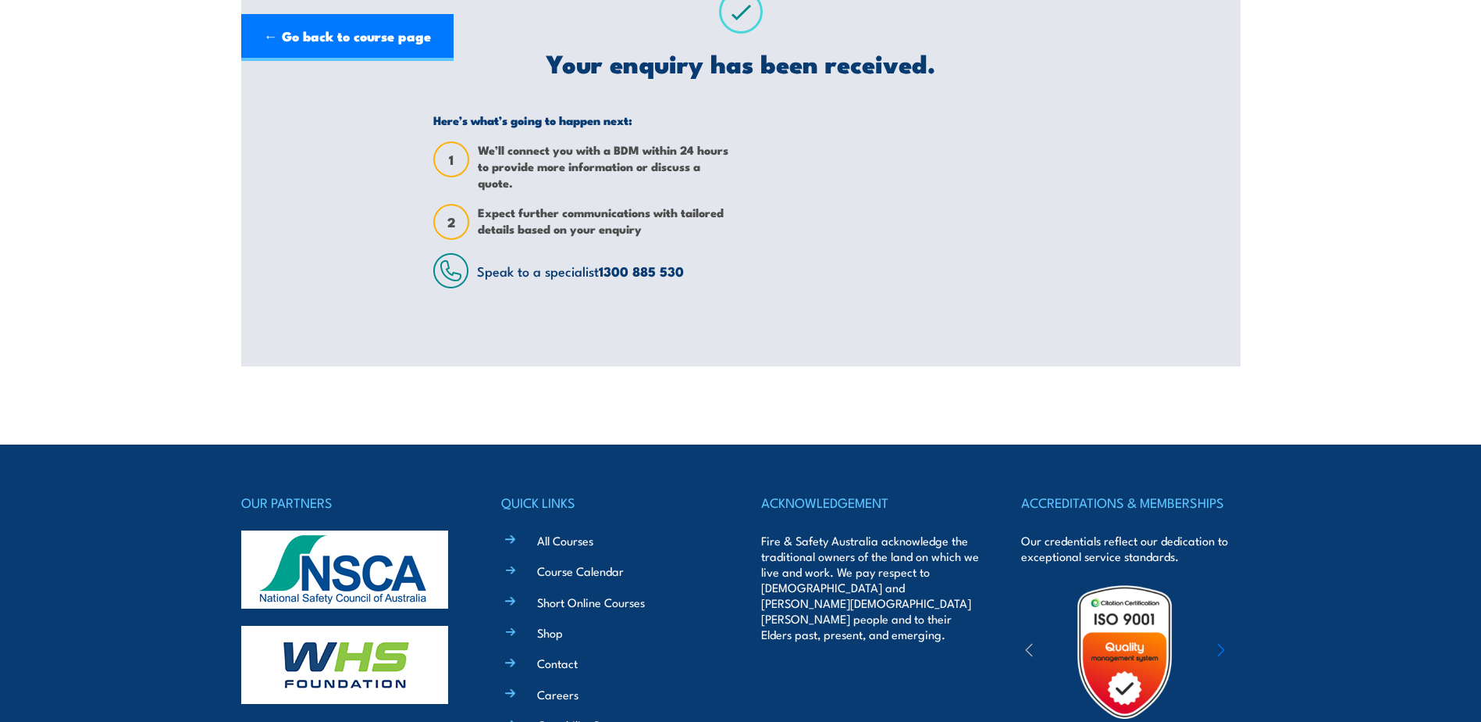
scroll to position [0, 0]
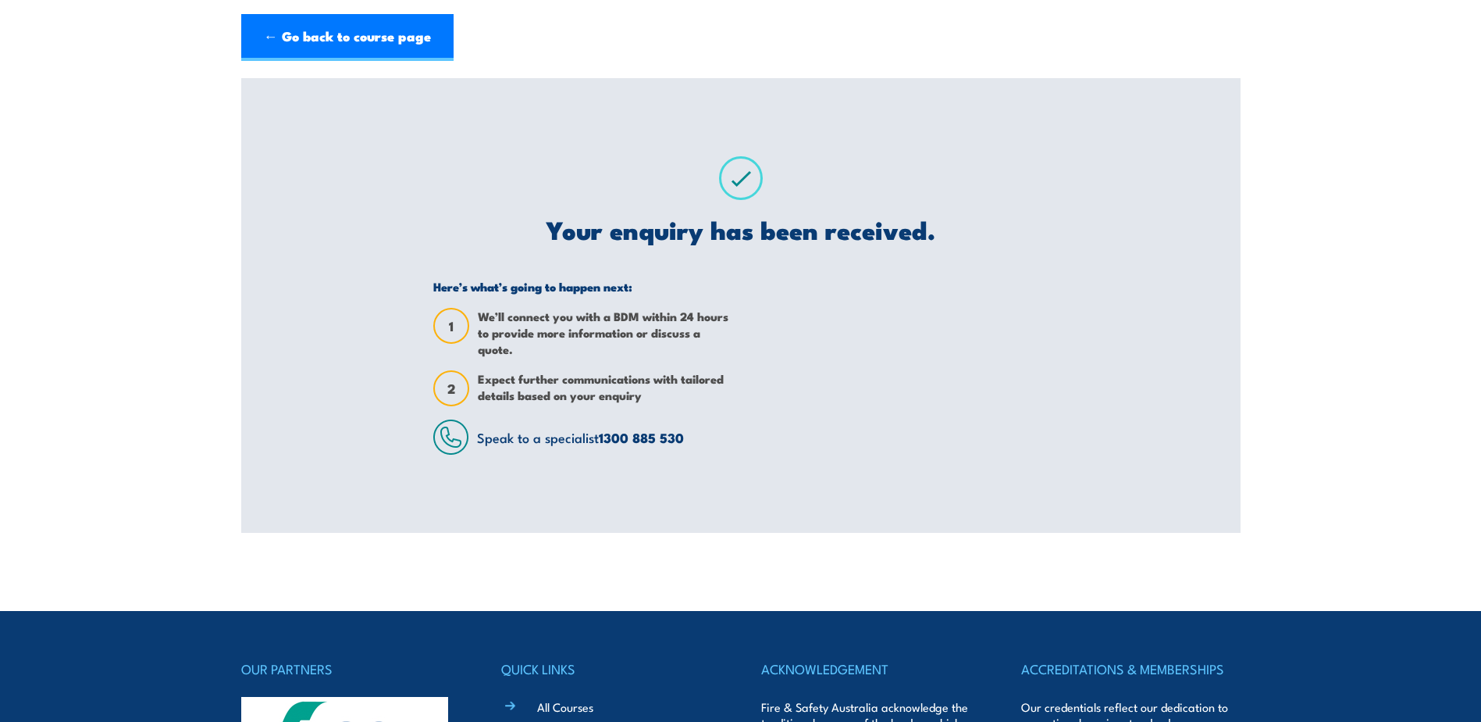
click at [224, 137] on section "TLID0021 Handle Dangerous Goods and Hazardous Substances Training Thank you for…" at bounding box center [740, 305] width 1481 height 454
click at [358, 30] on link "← Go back to course page" at bounding box center [347, 37] width 212 height 47
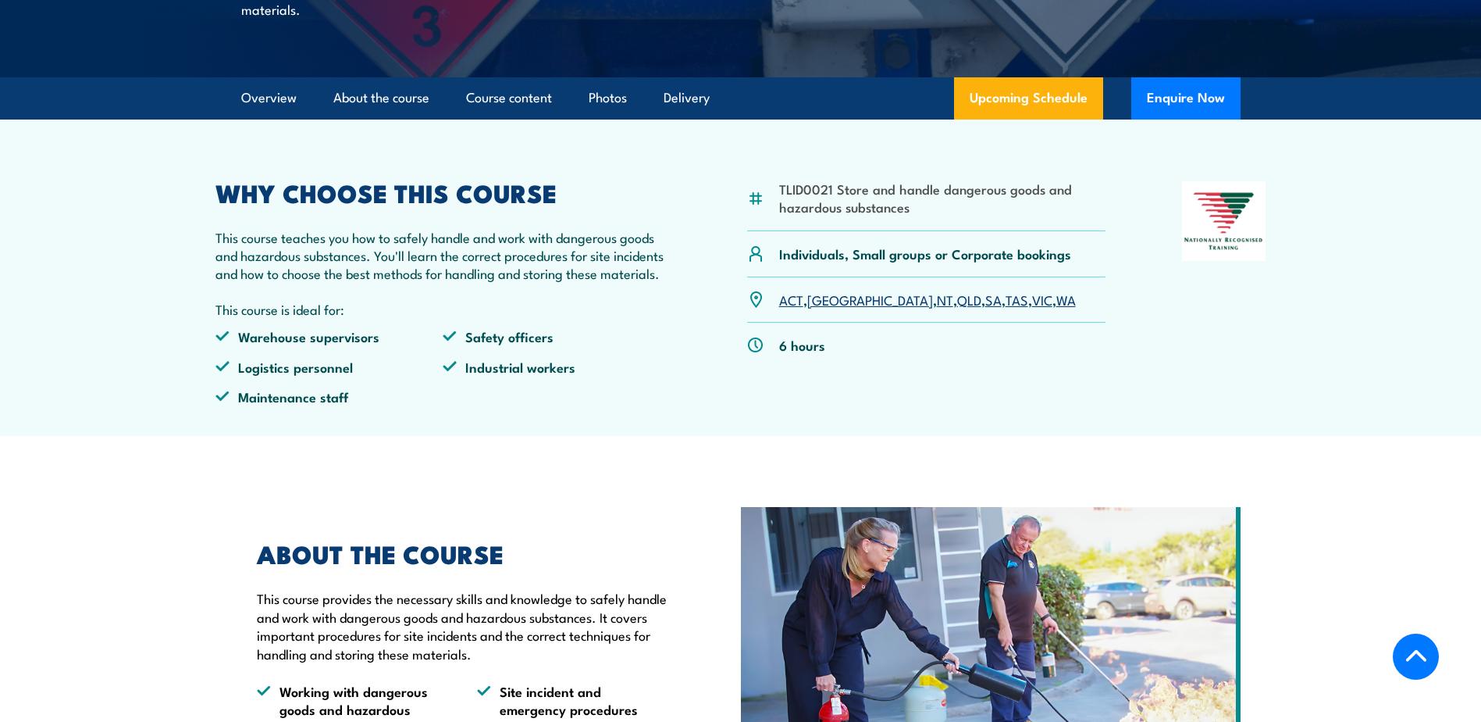
scroll to position [272, 0]
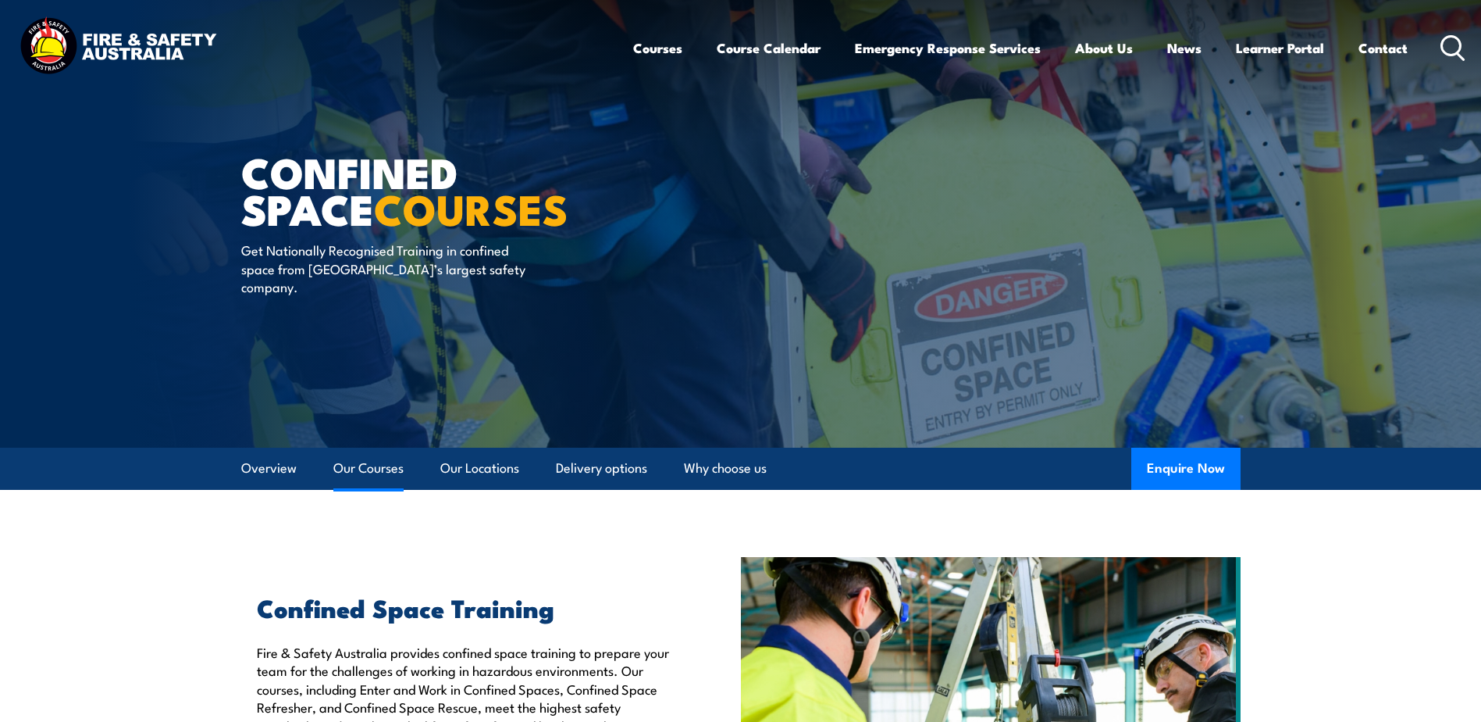
click at [353, 470] on link "Our Courses" at bounding box center [368, 467] width 70 height 41
